Goal: Information Seeking & Learning: Learn about a topic

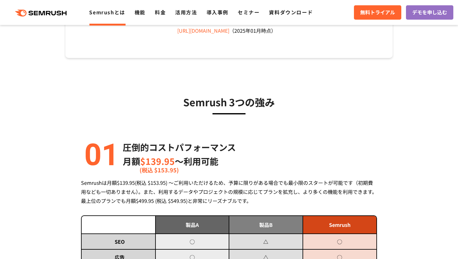
scroll to position [172, 0]
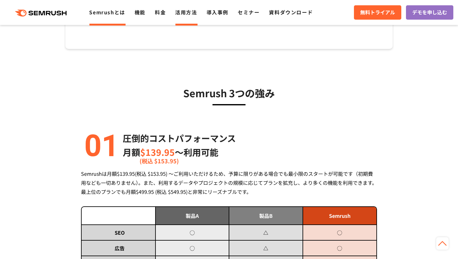
click at [180, 11] on link "活用方法" at bounding box center [186, 11] width 22 height 7
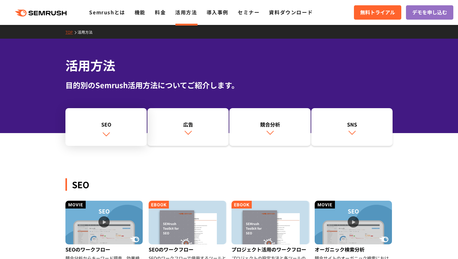
click at [122, 127] on div "SEO" at bounding box center [106, 124] width 75 height 7
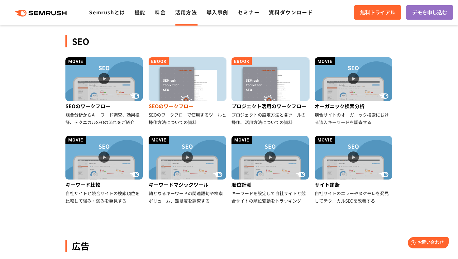
click at [201, 84] on img at bounding box center [187, 79] width 77 height 44
click at [267, 81] on img at bounding box center [269, 79] width 77 height 44
